Goal: Task Accomplishment & Management: Manage account settings

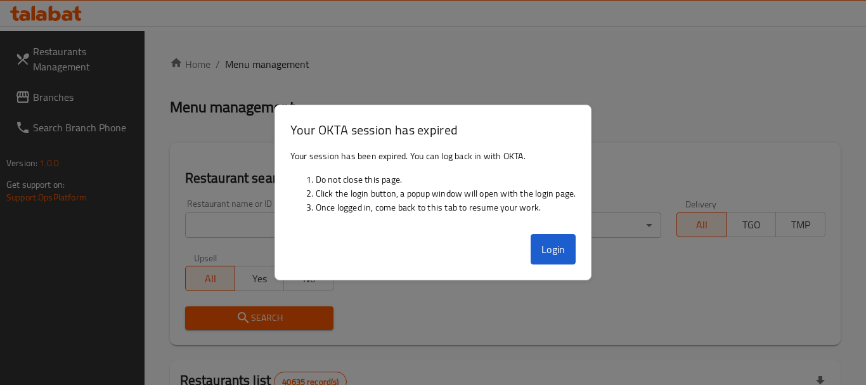
click at [553, 253] on button "Login" at bounding box center [553, 249] width 46 height 30
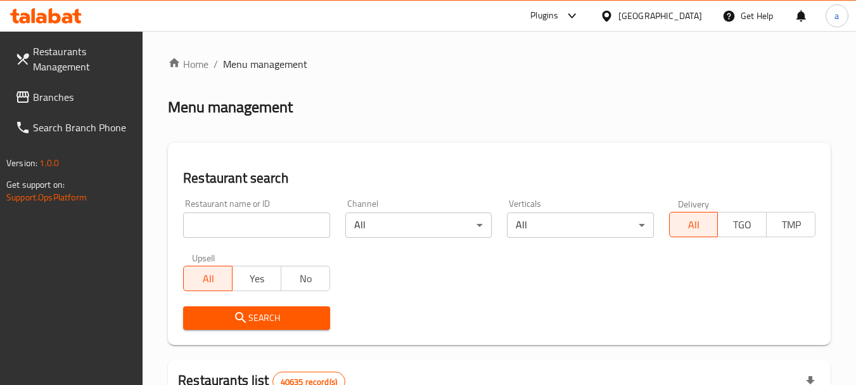
click at [655, 9] on div "[GEOGRAPHIC_DATA]" at bounding box center [660, 16] width 84 height 14
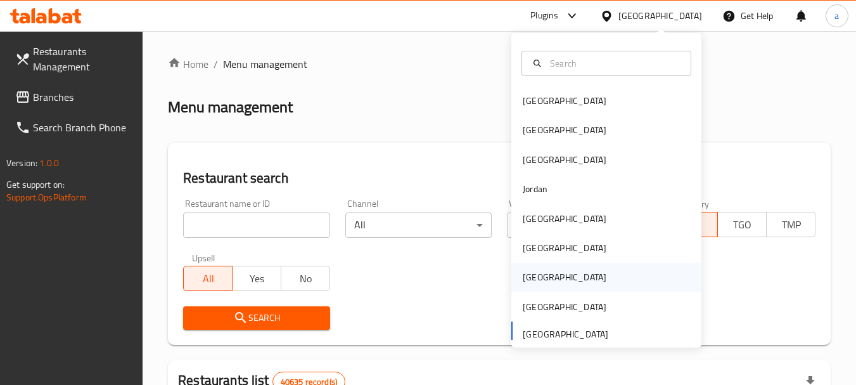
click at [543, 275] on div "Qatar" at bounding box center [565, 276] width 104 height 29
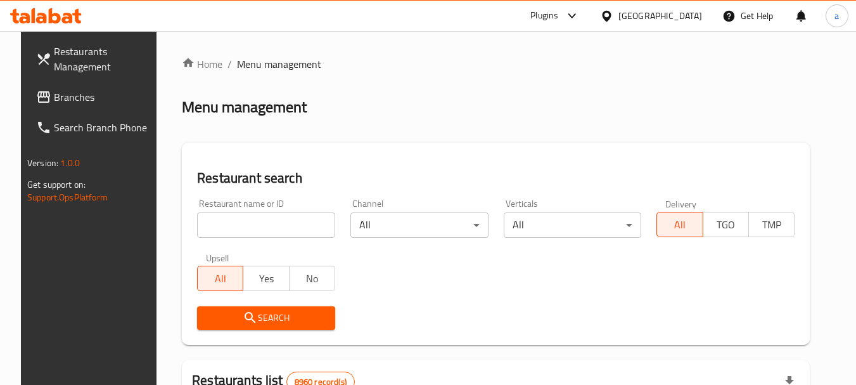
click at [72, 93] on span "Branches" at bounding box center [104, 96] width 100 height 15
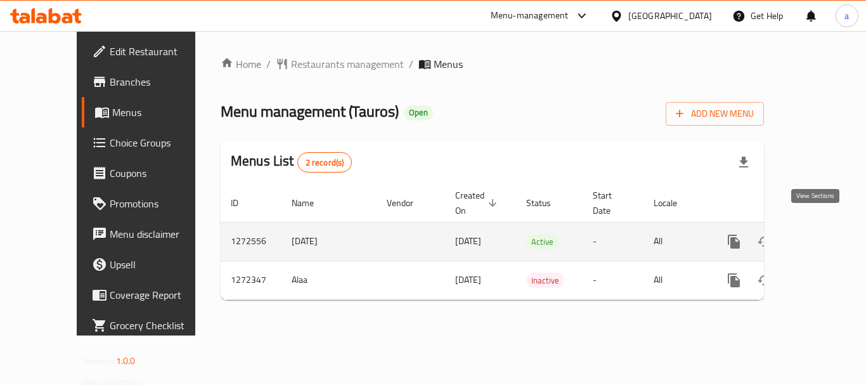
click at [819, 234] on icon "enhanced table" at bounding box center [824, 241] width 15 height 15
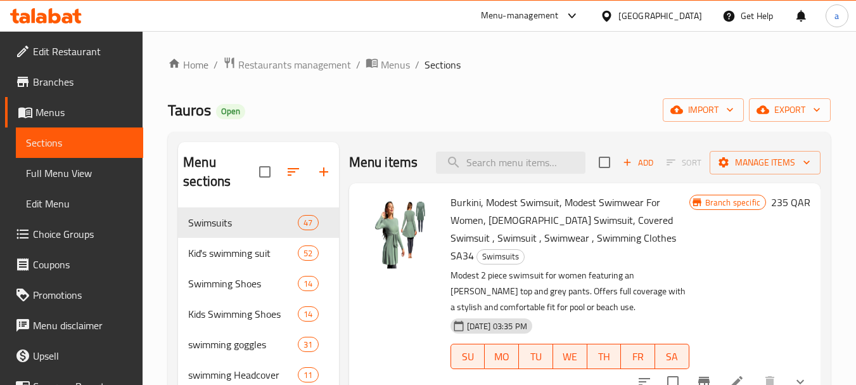
click at [72, 230] on span "Choice Groups" at bounding box center [83, 233] width 100 height 15
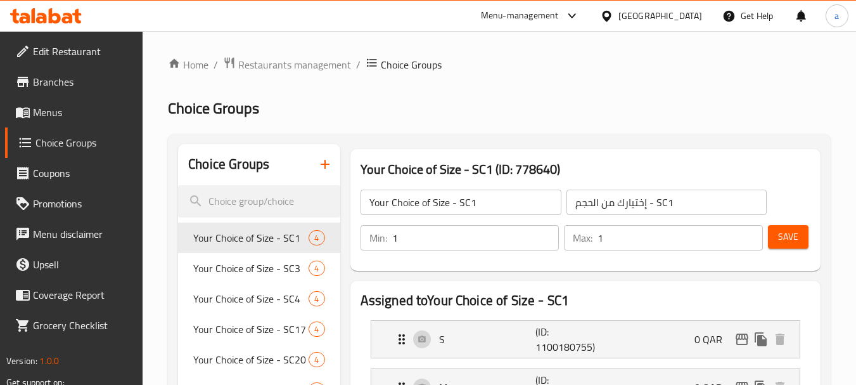
click at [684, 13] on div "[GEOGRAPHIC_DATA]" at bounding box center [660, 16] width 84 height 14
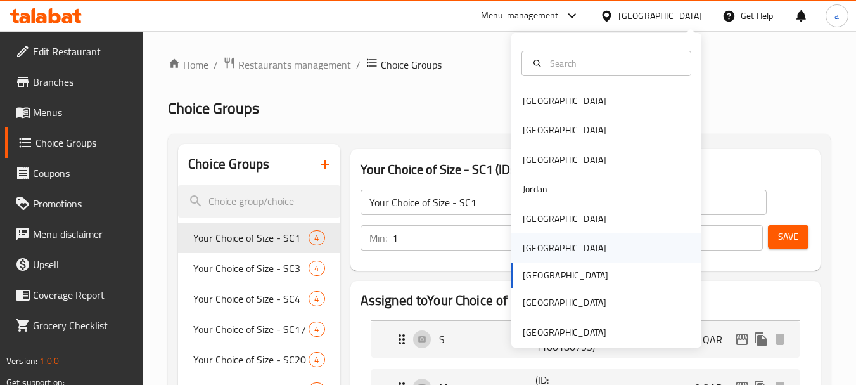
click at [544, 250] on div "[GEOGRAPHIC_DATA]" at bounding box center [565, 247] width 104 height 29
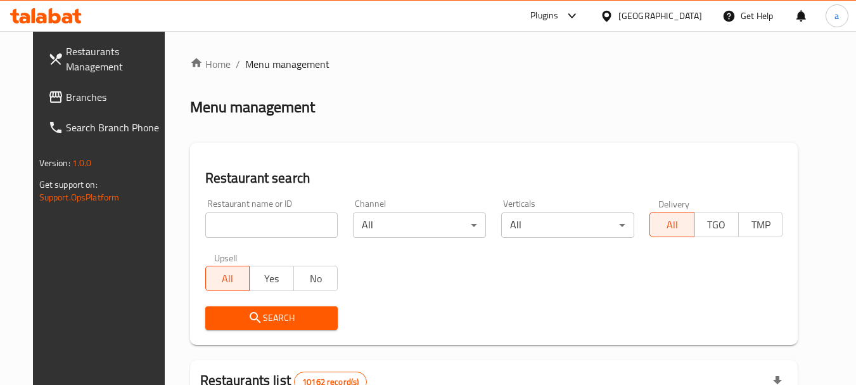
click at [66, 99] on span "Branches" at bounding box center [116, 96] width 100 height 15
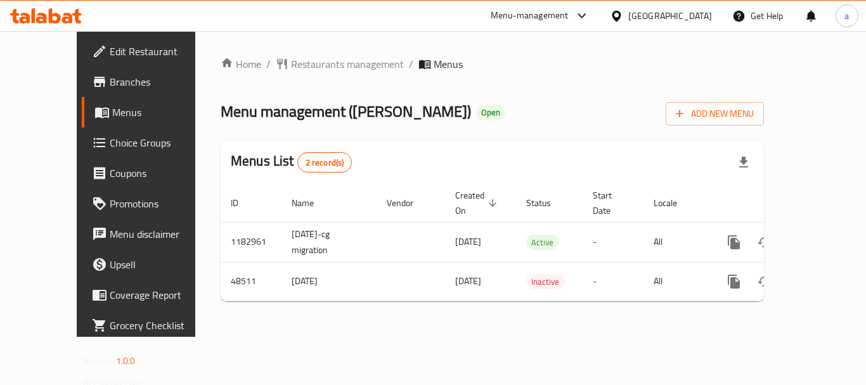
click at [703, 15] on div "[GEOGRAPHIC_DATA]" at bounding box center [670, 16] width 84 height 14
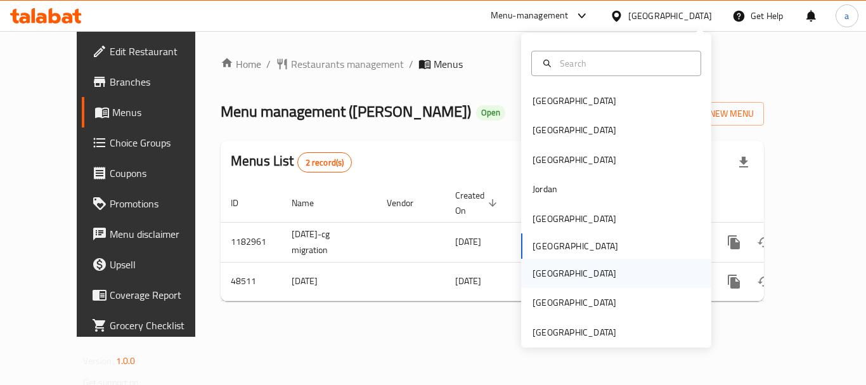
click at [549, 267] on div "[GEOGRAPHIC_DATA]" at bounding box center [574, 273] width 104 height 29
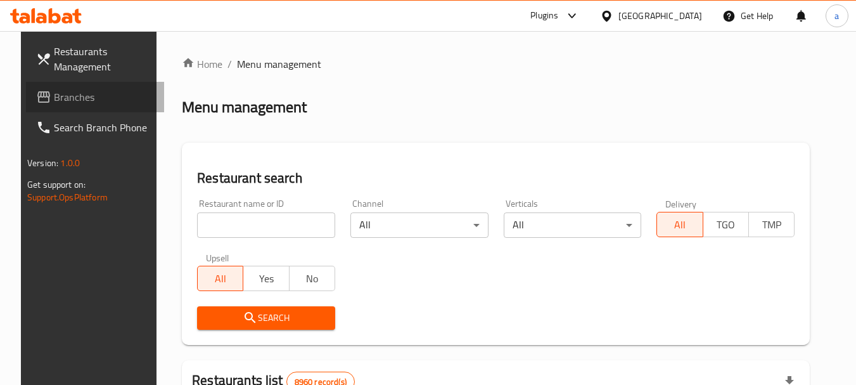
click at [75, 101] on span "Branches" at bounding box center [104, 96] width 100 height 15
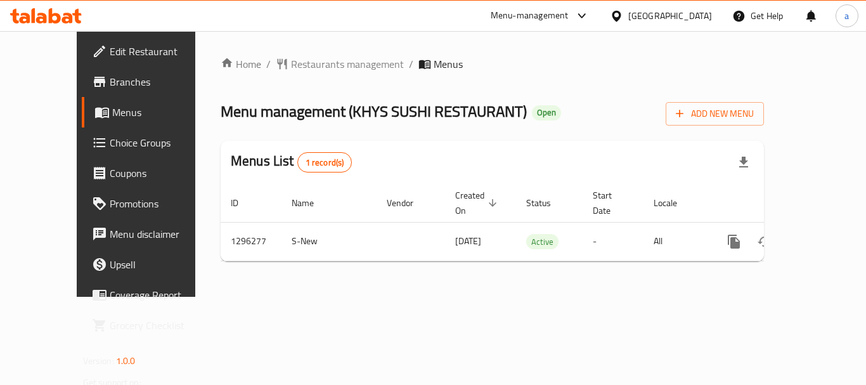
click at [620, 18] on icon at bounding box center [615, 15] width 9 height 11
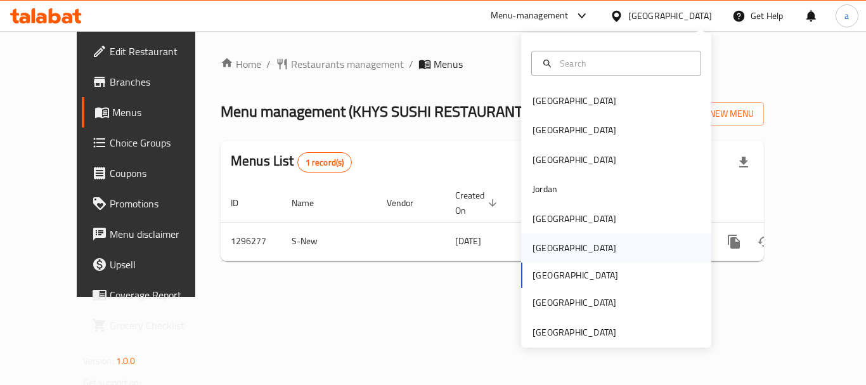
click at [558, 249] on div "[GEOGRAPHIC_DATA]" at bounding box center [616, 247] width 190 height 29
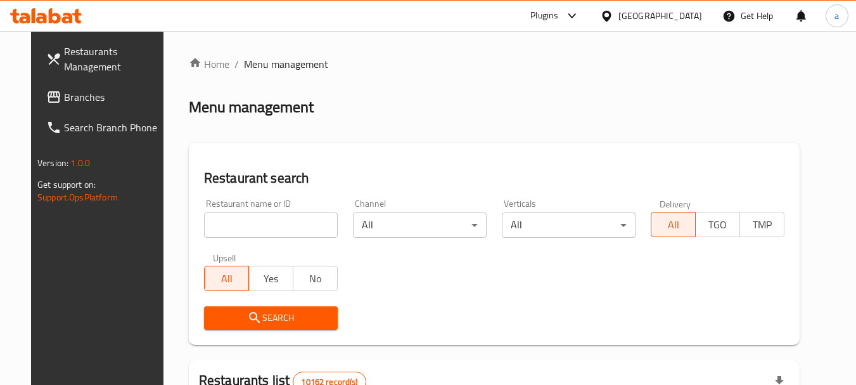
click at [613, 13] on icon at bounding box center [606, 16] width 13 height 13
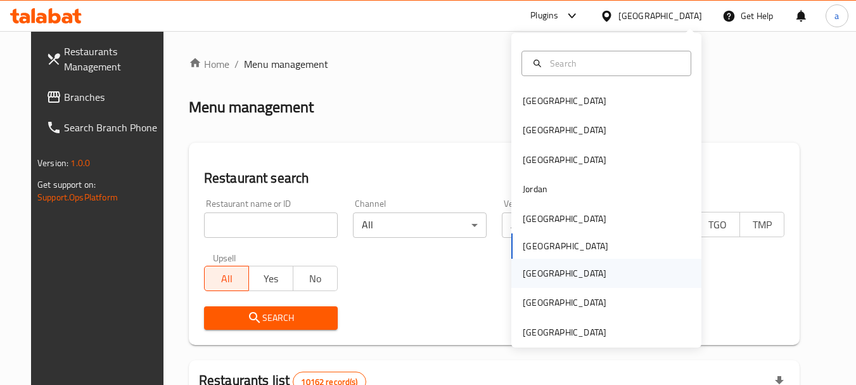
click at [539, 270] on div "[GEOGRAPHIC_DATA]" at bounding box center [565, 273] width 104 height 29
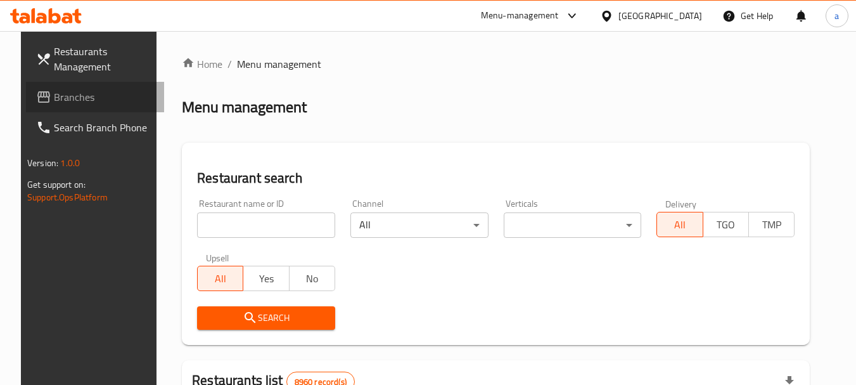
click at [70, 94] on span "Branches" at bounding box center [104, 96] width 100 height 15
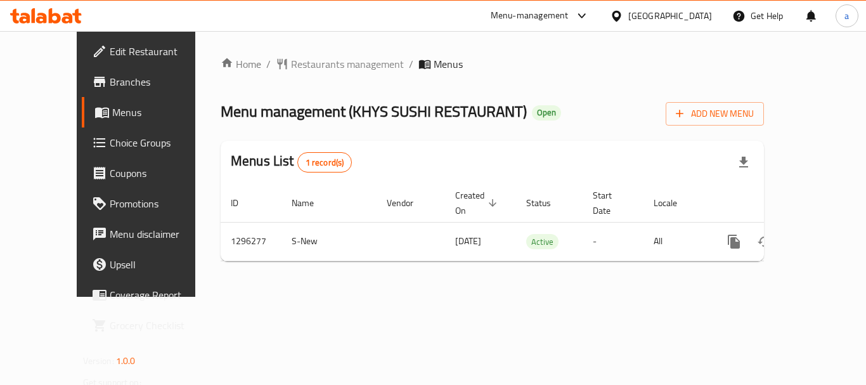
click at [623, 12] on icon at bounding box center [616, 16] width 13 height 13
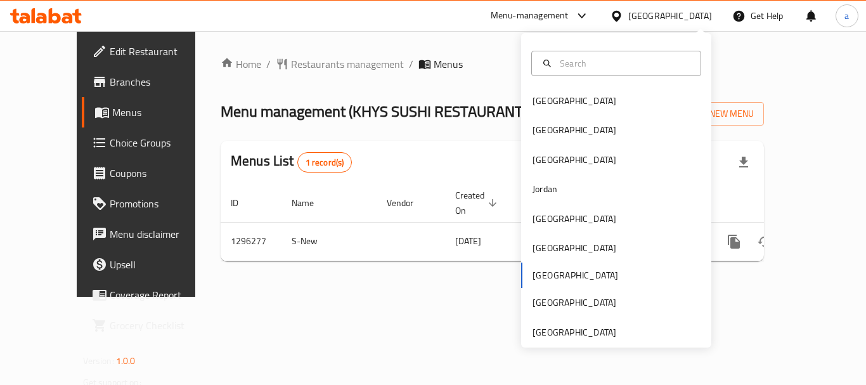
click at [559, 343] on div "Bahrain Egypt Iraq Jordan Kuwait Oman Qatar Saudi Arabia United Arab Emirates" at bounding box center [616, 190] width 190 height 314
click at [568, 335] on div "[GEOGRAPHIC_DATA]" at bounding box center [574, 332] width 84 height 14
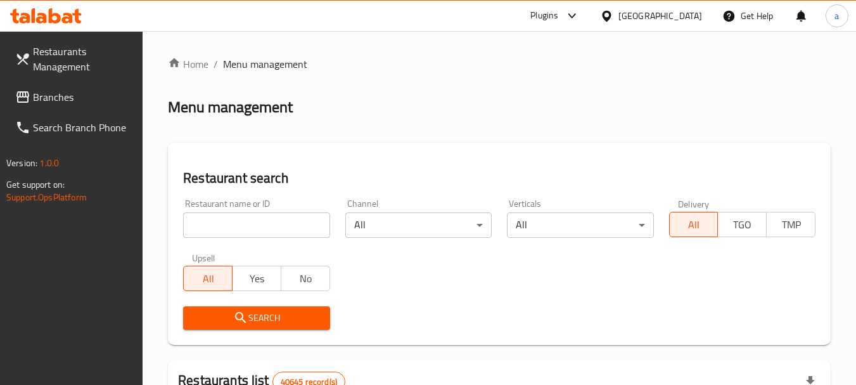
click at [61, 96] on span "Branches" at bounding box center [83, 96] width 100 height 15
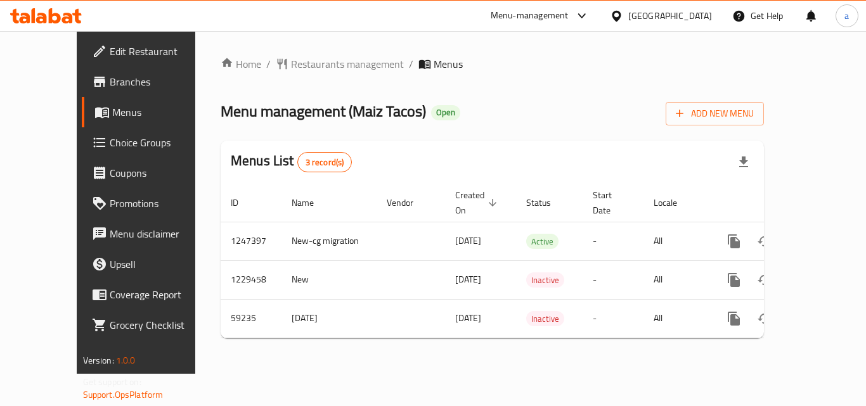
click at [659, 25] on div "[GEOGRAPHIC_DATA]" at bounding box center [660, 16] width 122 height 30
click at [657, 10] on div "[GEOGRAPHIC_DATA]" at bounding box center [670, 16] width 84 height 14
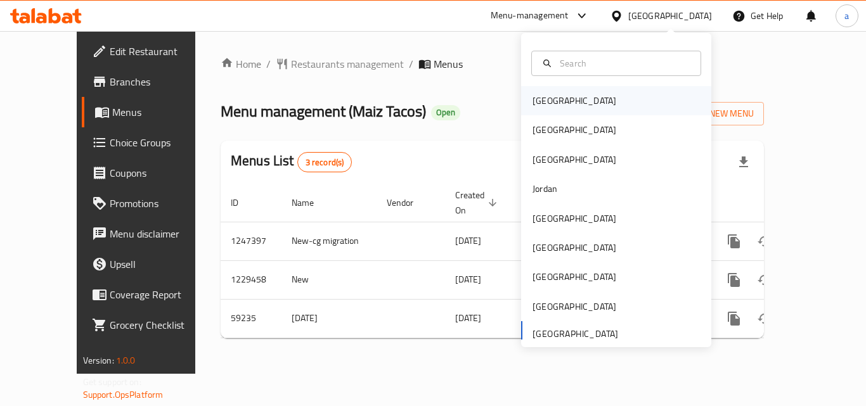
click at [554, 95] on div "[GEOGRAPHIC_DATA]" at bounding box center [574, 100] width 104 height 29
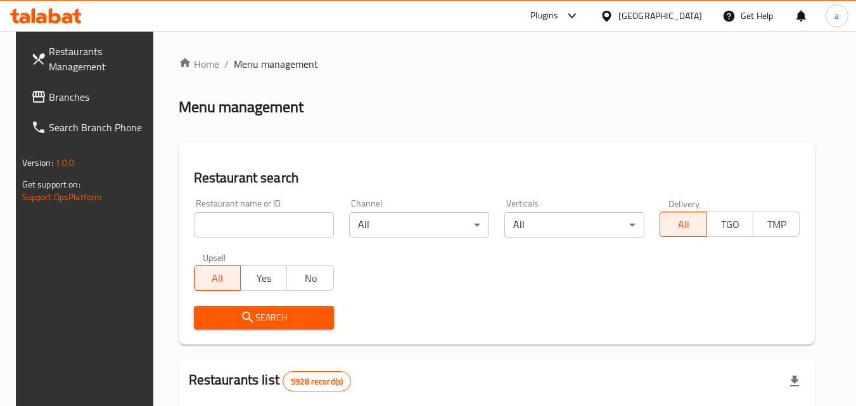
click at [66, 95] on span "Branches" at bounding box center [99, 96] width 100 height 15
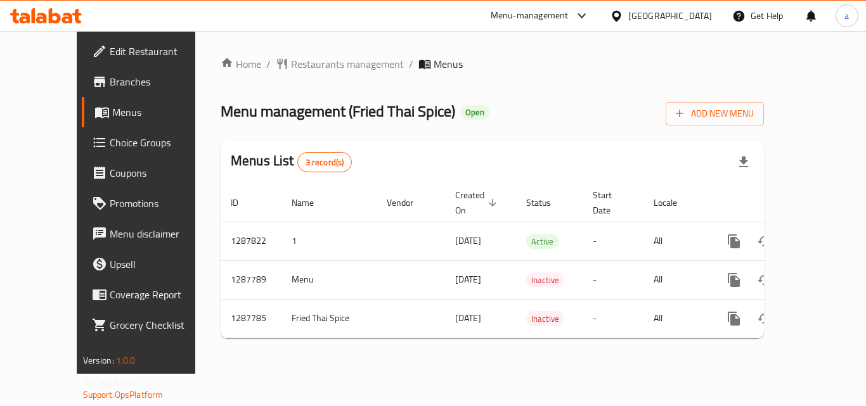
click at [620, 11] on icon at bounding box center [615, 15] width 9 height 11
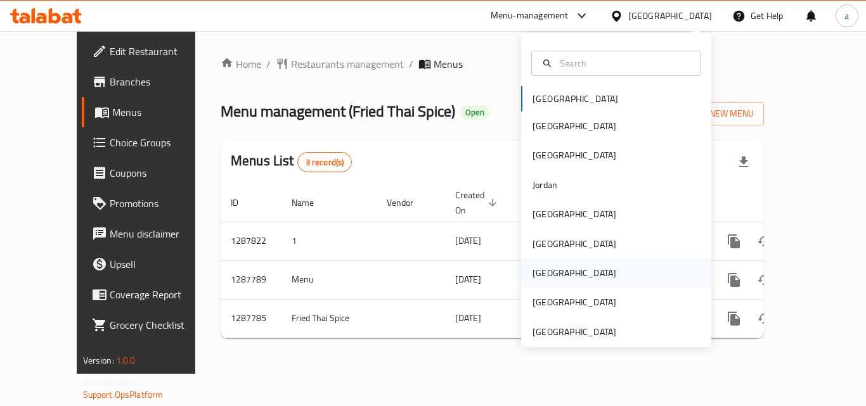
click at [541, 266] on div "[GEOGRAPHIC_DATA]" at bounding box center [574, 273] width 84 height 14
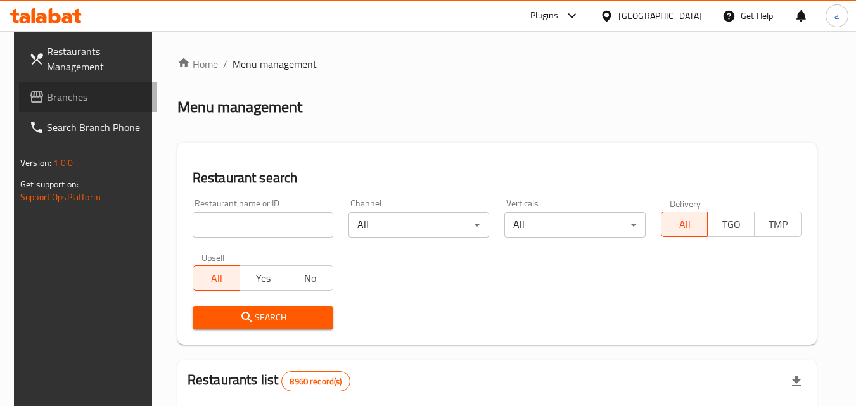
click at [69, 98] on span "Branches" at bounding box center [97, 96] width 100 height 15
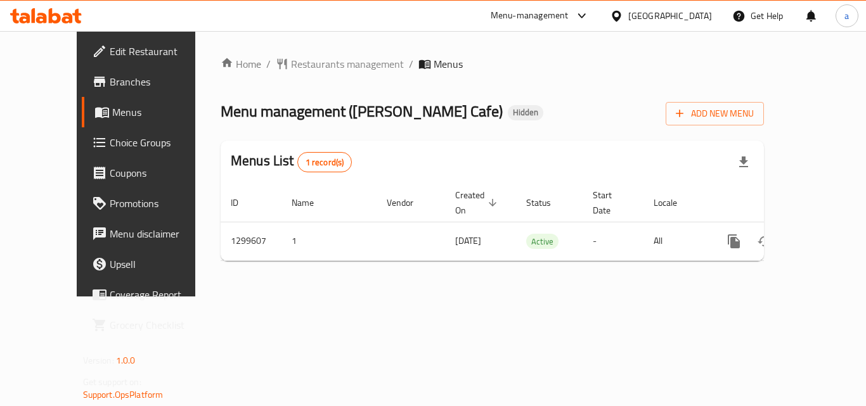
click at [694, 11] on div "[GEOGRAPHIC_DATA]" at bounding box center [670, 16] width 84 height 14
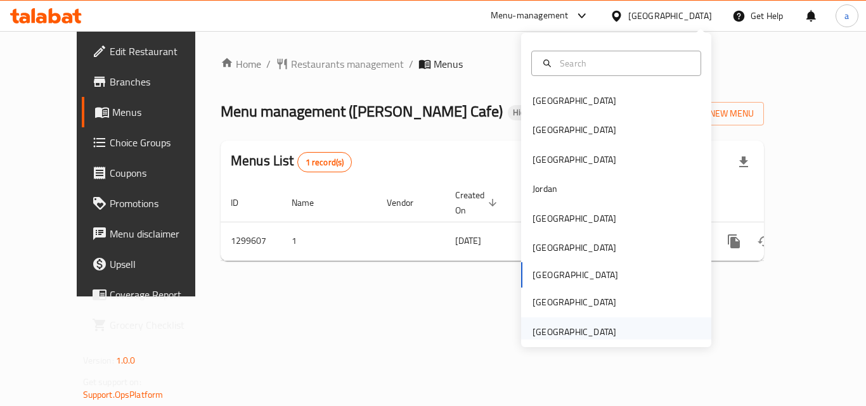
click at [558, 329] on div "[GEOGRAPHIC_DATA]" at bounding box center [574, 332] width 84 height 14
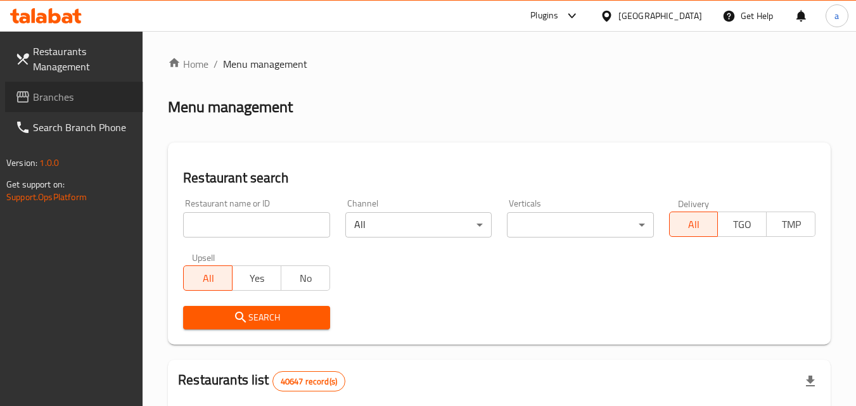
click at [66, 99] on span "Branches" at bounding box center [83, 96] width 100 height 15
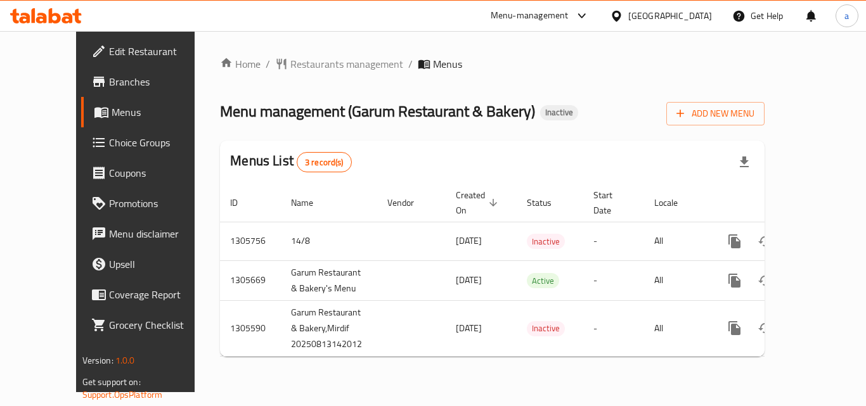
click at [652, 25] on div "[GEOGRAPHIC_DATA]" at bounding box center [660, 16] width 122 height 30
click at [654, 20] on div "[GEOGRAPHIC_DATA]" at bounding box center [670, 16] width 84 height 14
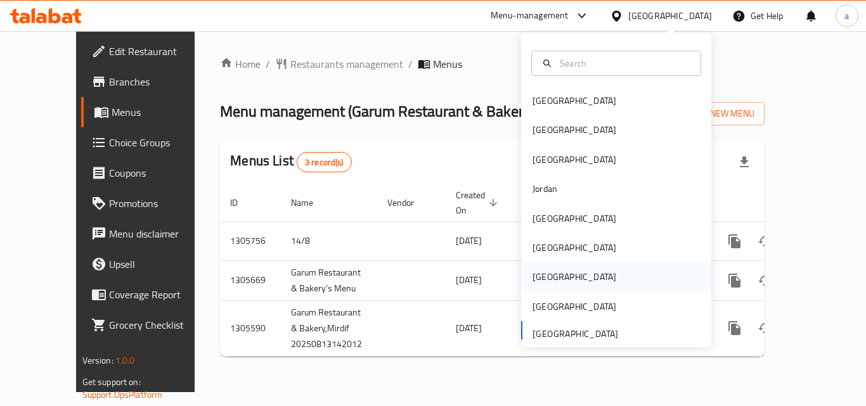
click at [554, 276] on div "Qatar" at bounding box center [574, 276] width 104 height 29
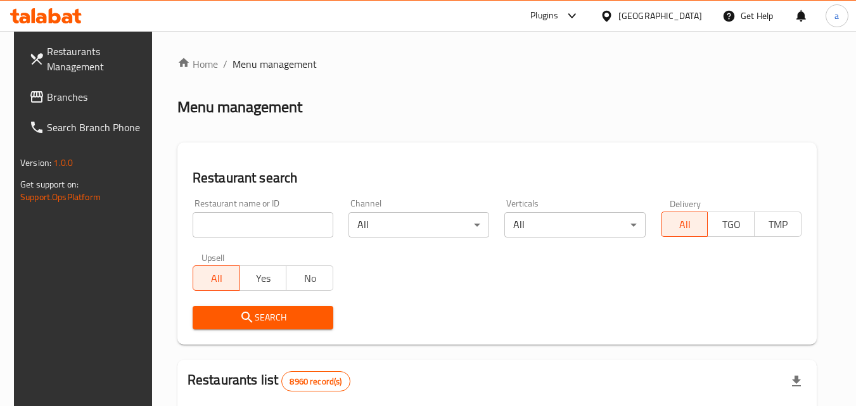
click at [684, 18] on div "Qatar" at bounding box center [660, 16] width 84 height 14
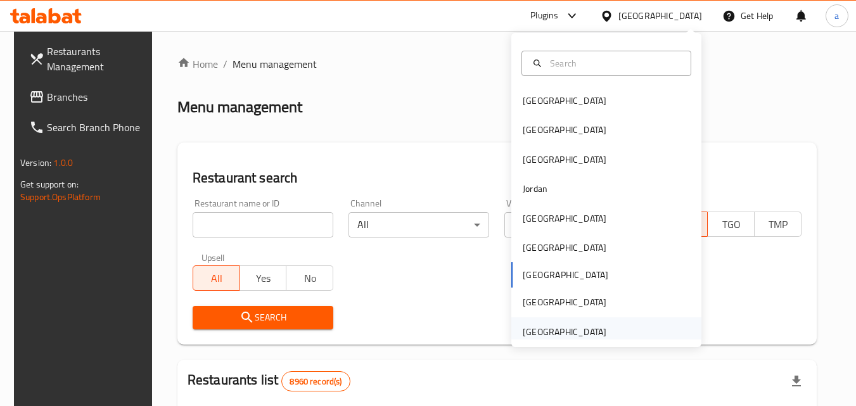
click at [561, 329] on div "[GEOGRAPHIC_DATA]" at bounding box center [565, 332] width 84 height 14
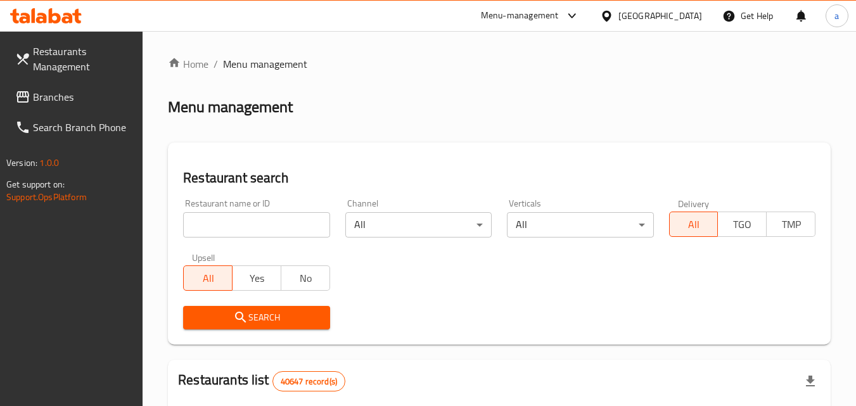
click at [51, 96] on span "Branches" at bounding box center [83, 96] width 100 height 15
